Goal: Task Accomplishment & Management: Complete application form

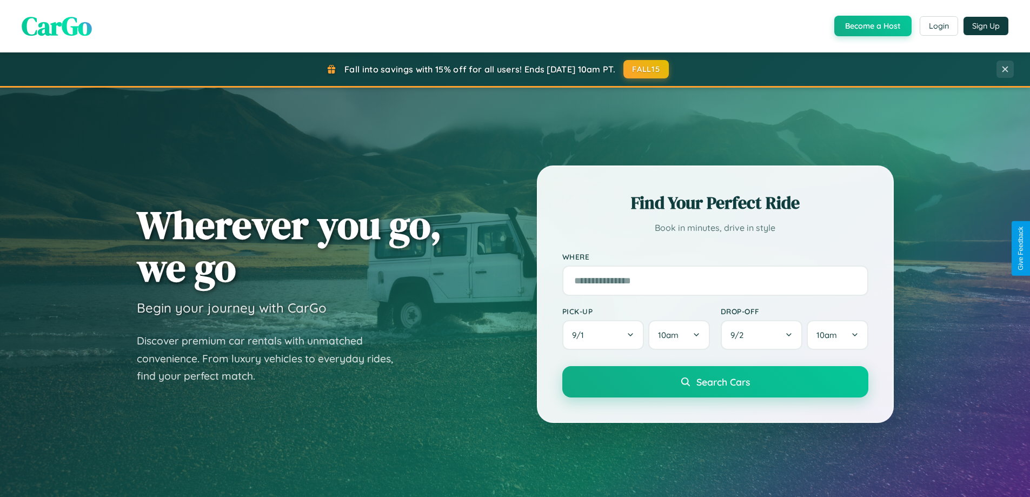
scroll to position [2080, 0]
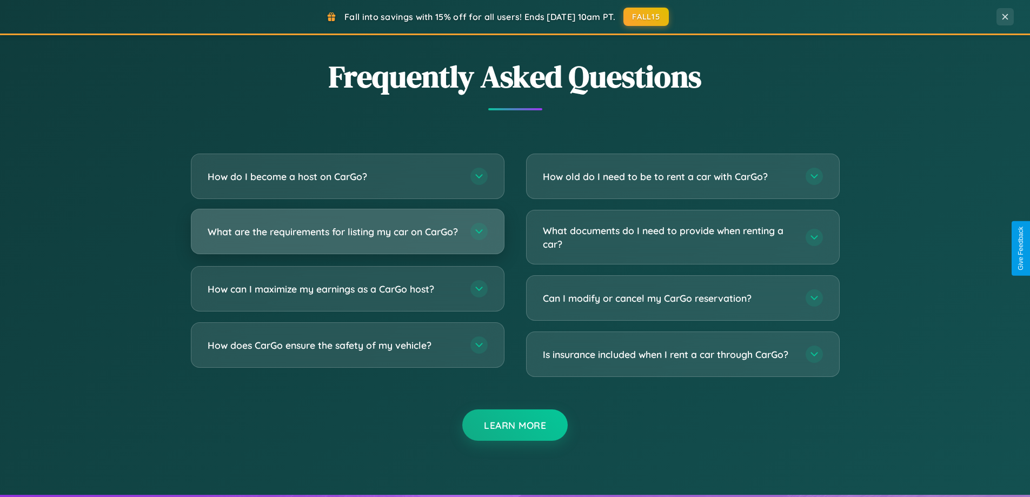
click at [347, 236] on h3 "What are the requirements for listing my car on CarGo?" at bounding box center [334, 232] width 252 height 14
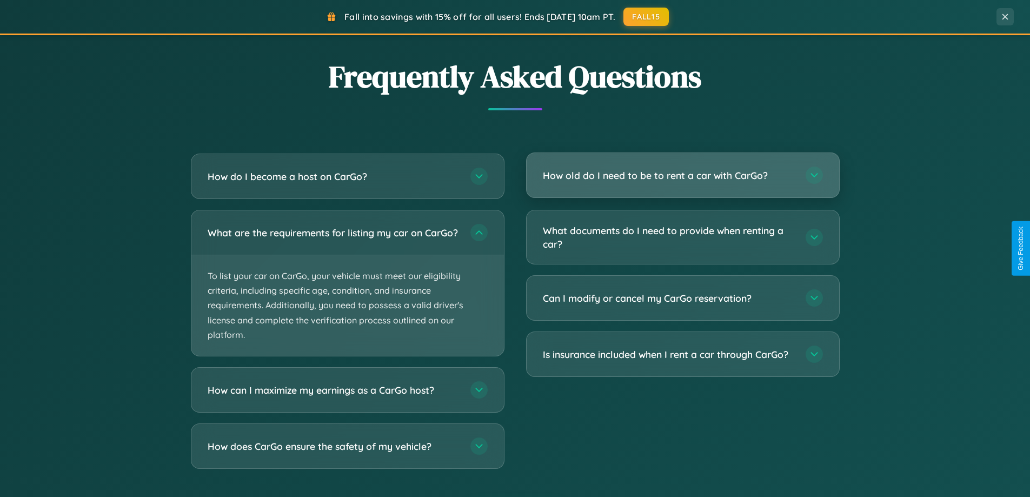
click at [682, 176] on h3 "How old do I need to be to rent a car with CarGo?" at bounding box center [669, 176] width 252 height 14
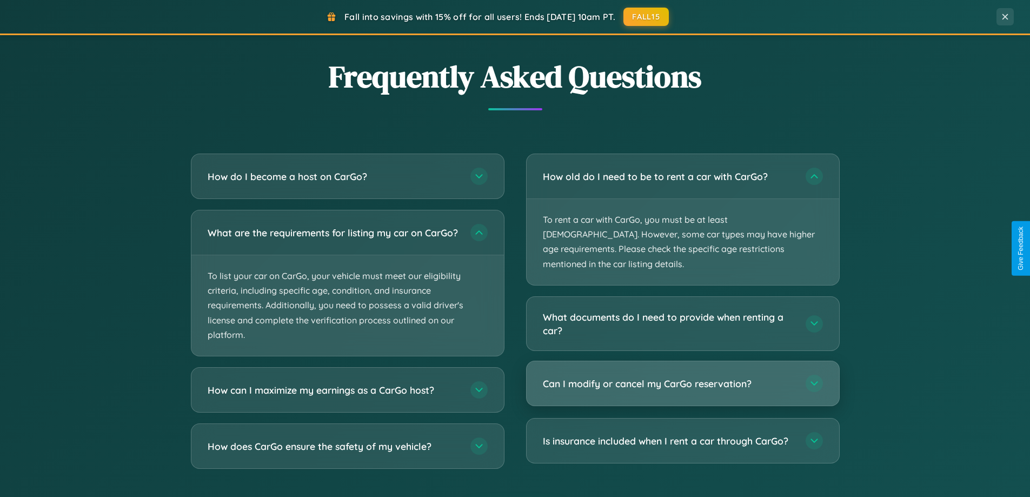
click at [682, 377] on h3 "Can I modify or cancel my CarGo reservation?" at bounding box center [669, 384] width 252 height 14
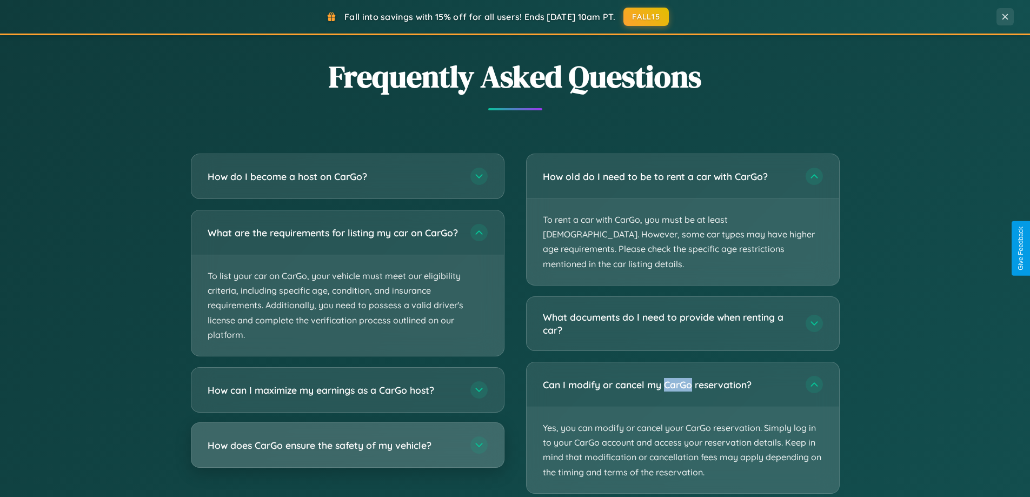
click at [347, 452] on h3 "How does CarGo ensure the safety of my vehicle?" at bounding box center [334, 445] width 252 height 14
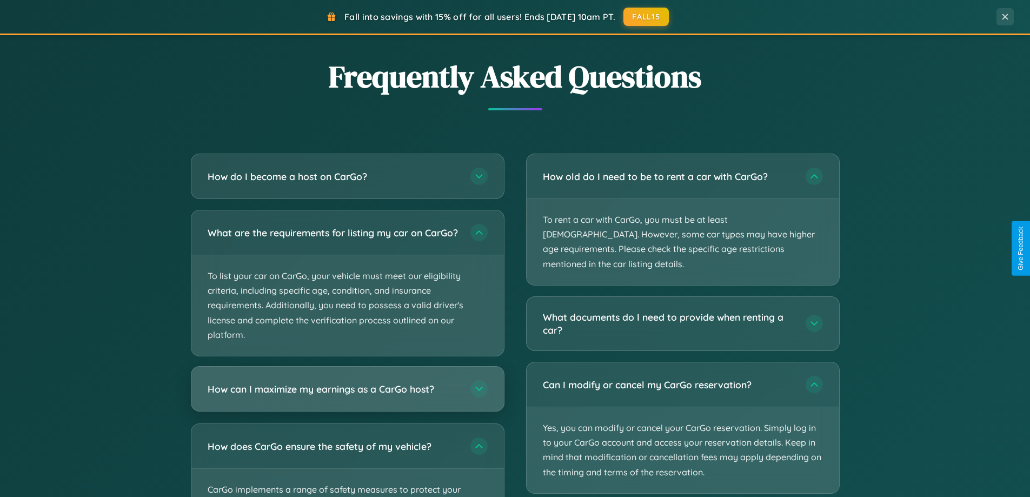
click at [347, 396] on h3 "How can I maximize my earnings as a CarGo host?" at bounding box center [334, 389] width 252 height 14
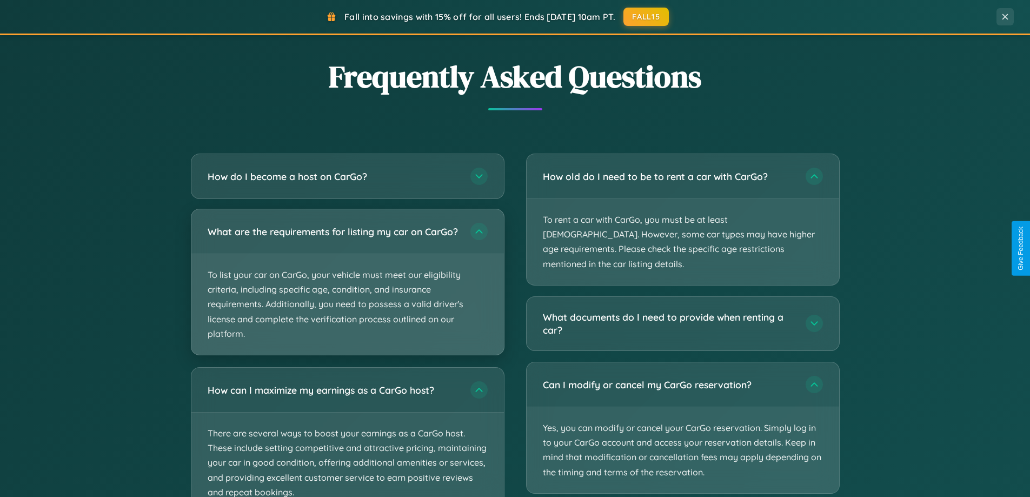
click at [347, 287] on p "To list your car on CarGo, your vehicle must meet our eligibility criteria, inc…" at bounding box center [347, 304] width 312 height 101
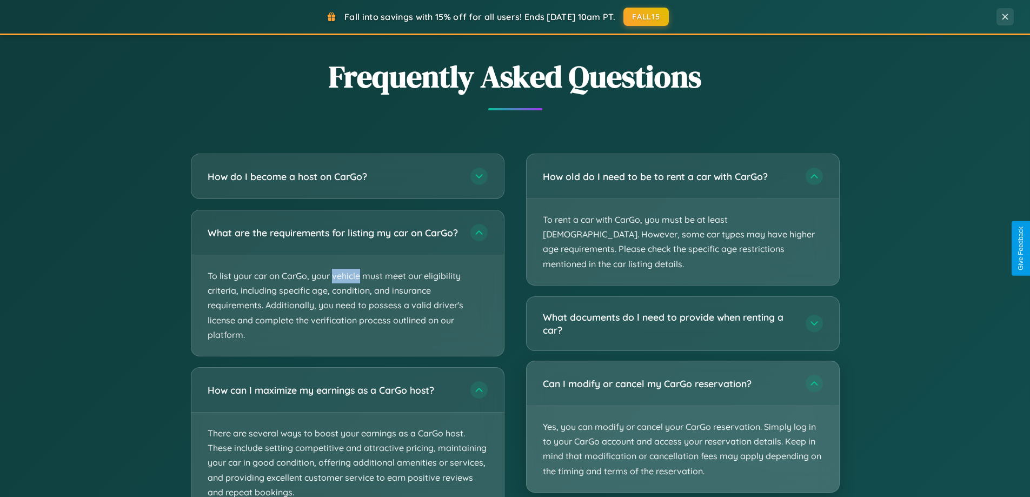
click at [682, 413] on p "Yes, you can modify or cancel your CarGo reservation. Simply log in to your Car…" at bounding box center [683, 449] width 312 height 86
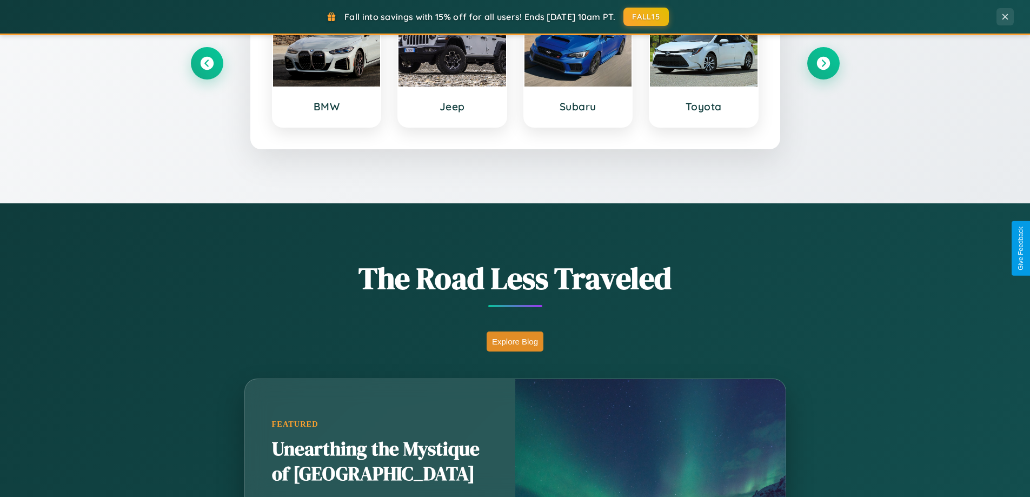
scroll to position [0, 0]
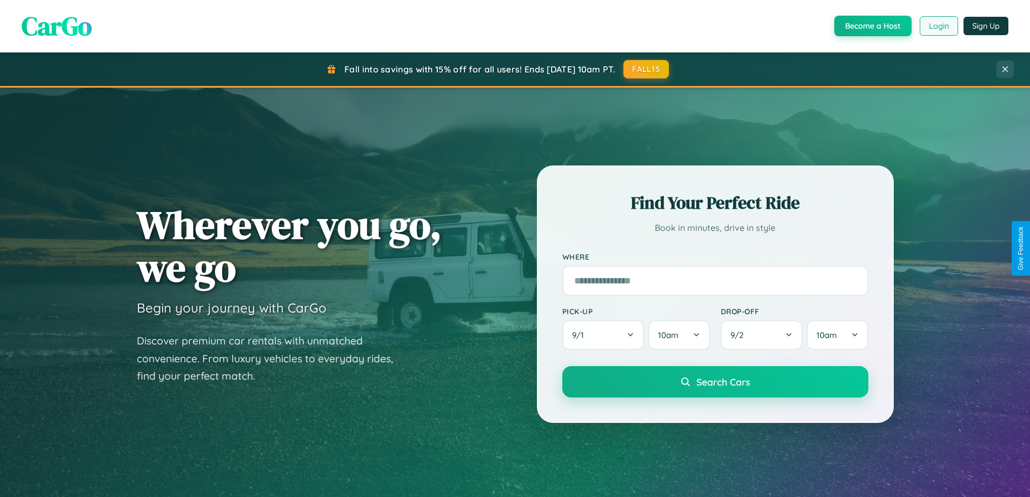
click at [938, 26] on button "Login" at bounding box center [939, 25] width 38 height 19
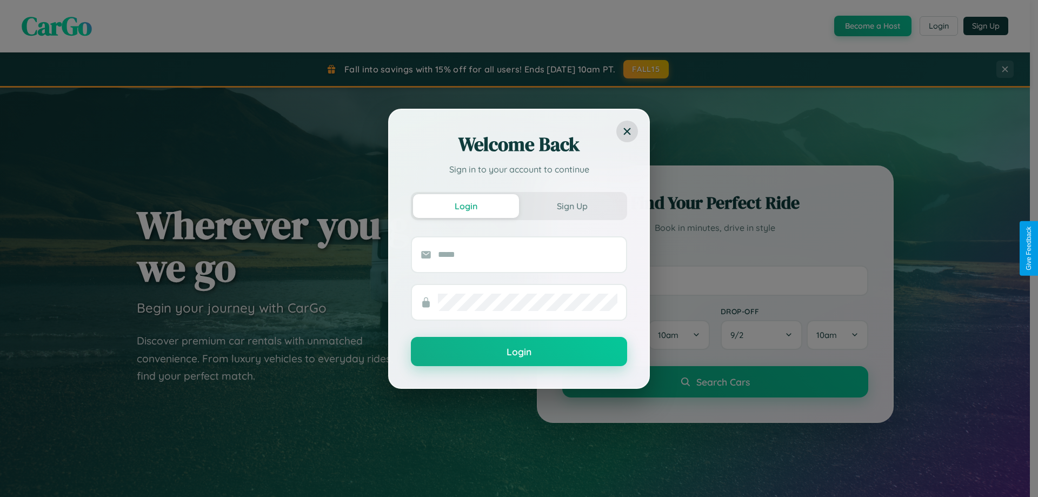
click at [871, 26] on div "Welcome Back Sign in to your account to continue Login Sign Up Login" at bounding box center [519, 248] width 1038 height 497
click at [572, 205] on button "Sign Up" at bounding box center [572, 206] width 106 height 24
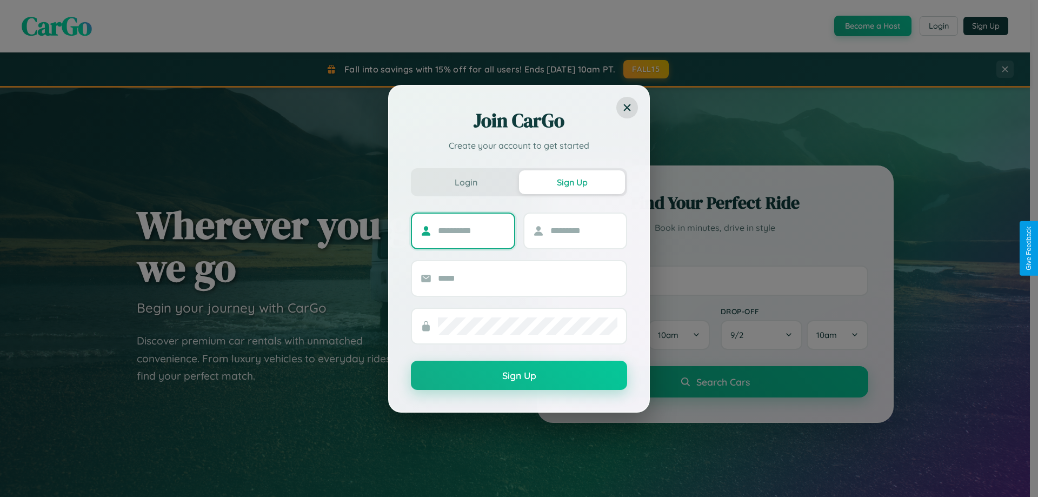
click at [471, 230] on input "text" at bounding box center [472, 230] width 68 height 17
type input "******"
click at [583, 230] on input "text" at bounding box center [584, 230] width 68 height 17
type input "*******"
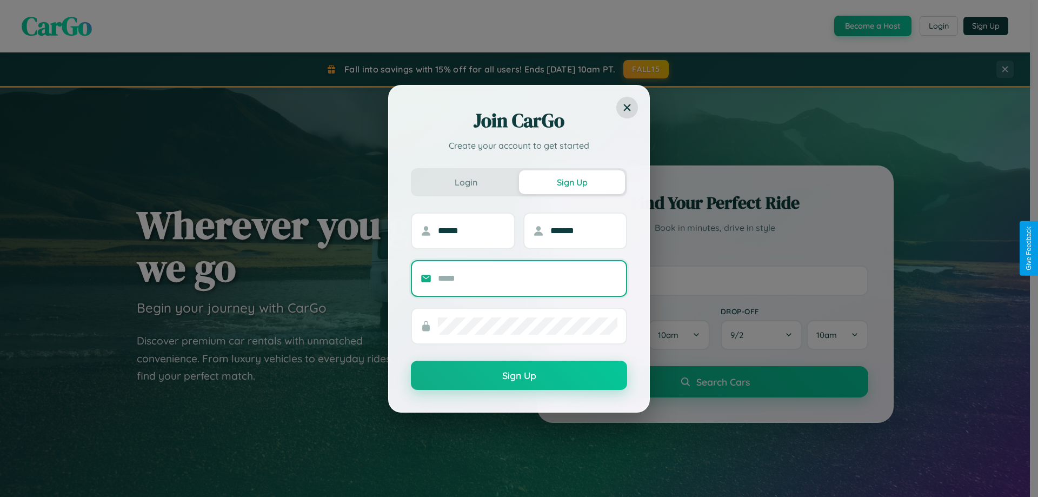
click at [528, 278] on input "text" at bounding box center [527, 278] width 179 height 17
type input "**********"
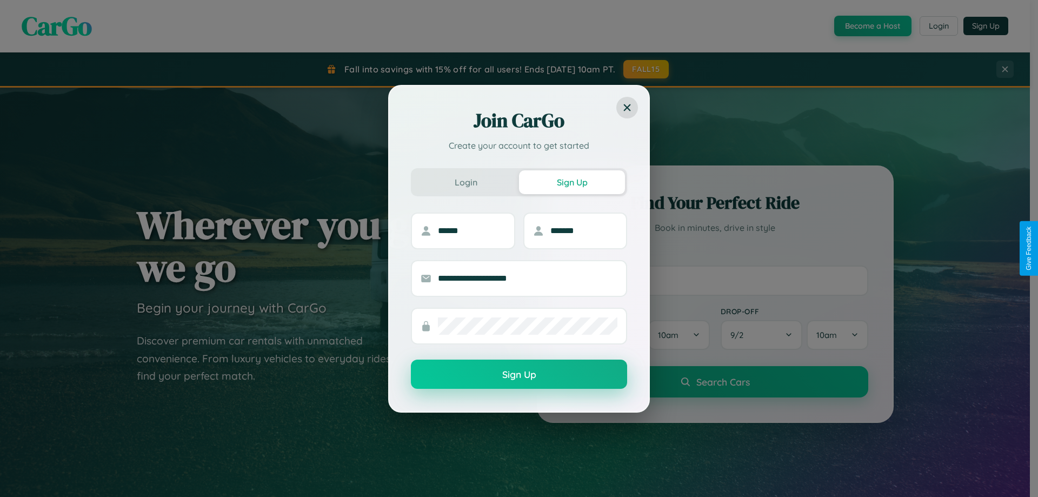
click at [519, 375] on button "Sign Up" at bounding box center [519, 374] width 216 height 29
